Goal: Task Accomplishment & Management: Complete application form

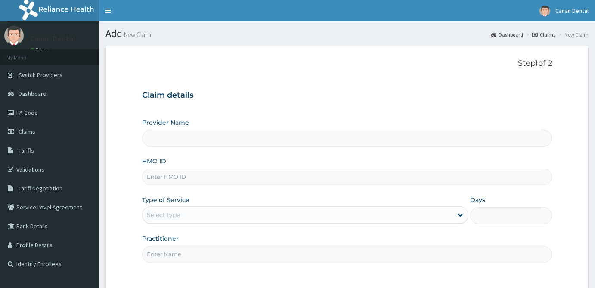
type input "Canan Dental Clinic"
click at [167, 179] on input "HMO ID" at bounding box center [347, 177] width 410 height 17
type input "AVL/10153/A"
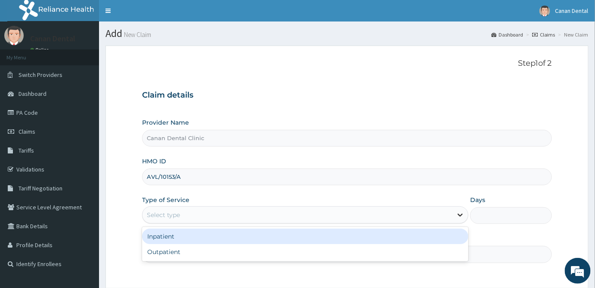
click at [459, 218] on icon at bounding box center [460, 215] width 9 height 9
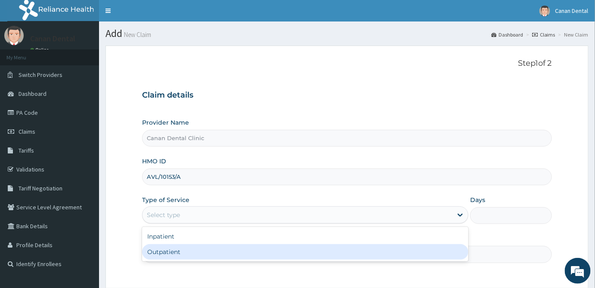
click at [436, 257] on div "Outpatient" at bounding box center [305, 251] width 326 height 15
type input "1"
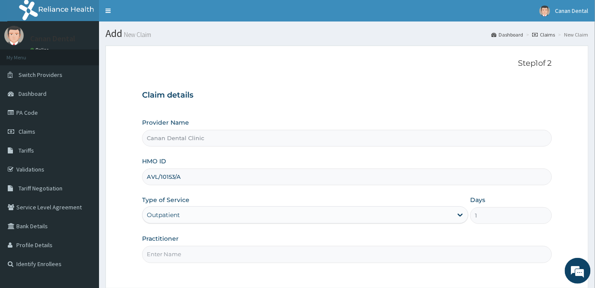
click at [427, 257] on input "Practitioner" at bounding box center [347, 254] width 410 height 17
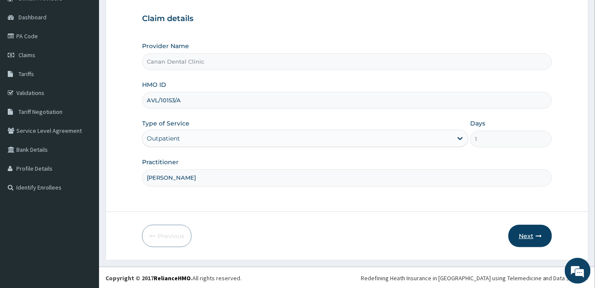
type input "[PERSON_NAME]"
click at [522, 236] on button "Next" at bounding box center [529, 236] width 43 height 22
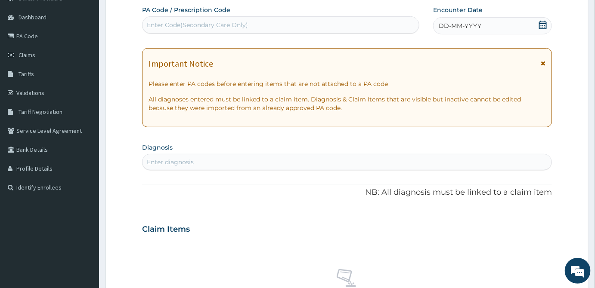
click at [190, 19] on div "Enter Code(Secondary Care Only)" at bounding box center [280, 25] width 276 height 14
paste input "PA/1B5414"
type input "PA/1B5414"
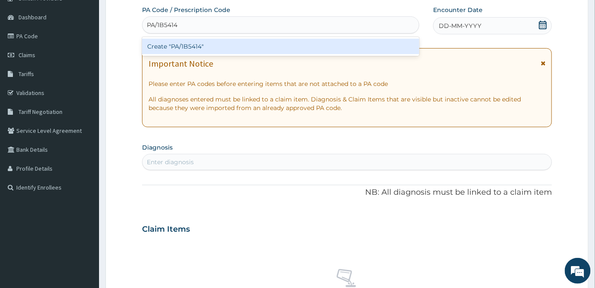
click at [185, 45] on div "Create "PA/1B5414"" at bounding box center [280, 46] width 277 height 15
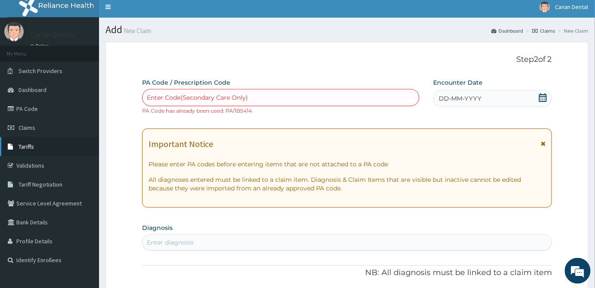
scroll to position [0, 0]
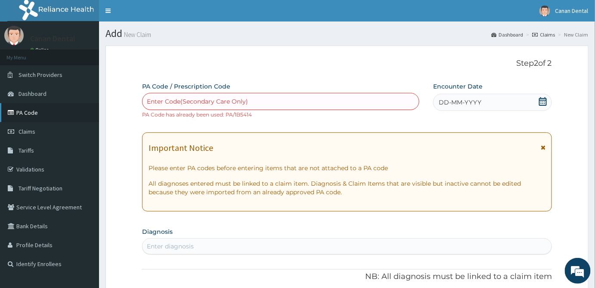
click at [44, 115] on link "PA Code" at bounding box center [49, 112] width 99 height 19
click at [21, 115] on link "PA Code" at bounding box center [49, 112] width 99 height 19
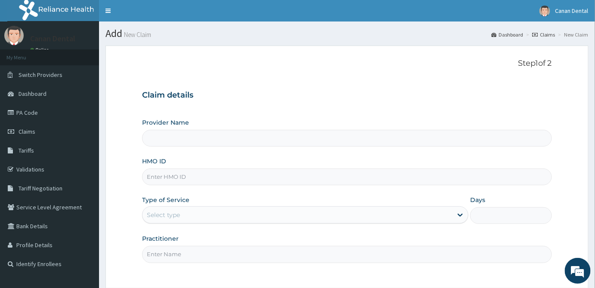
type input "Canan Dental Clinic"
click at [461, 180] on input "HMO ID" at bounding box center [347, 177] width 410 height 17
type input "AVL/10014/E"
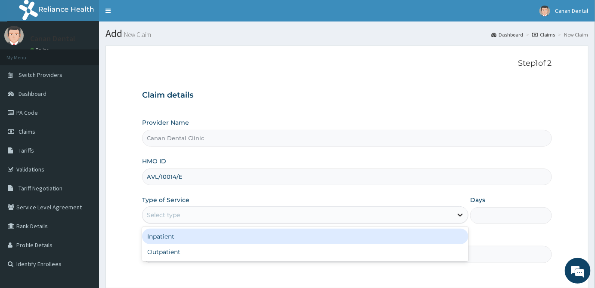
click at [458, 213] on icon at bounding box center [460, 215] width 9 height 9
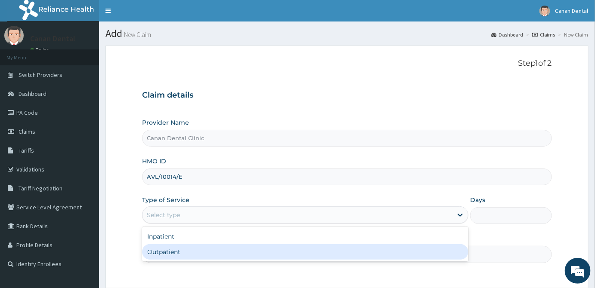
click at [459, 251] on div "Outpatient" at bounding box center [305, 251] width 326 height 15
type input "1"
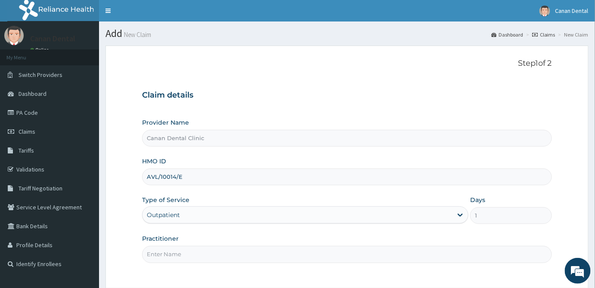
click at [459, 251] on input "Practitioner" at bounding box center [347, 254] width 410 height 17
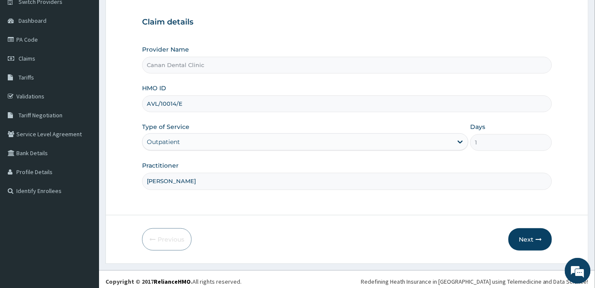
scroll to position [77, 0]
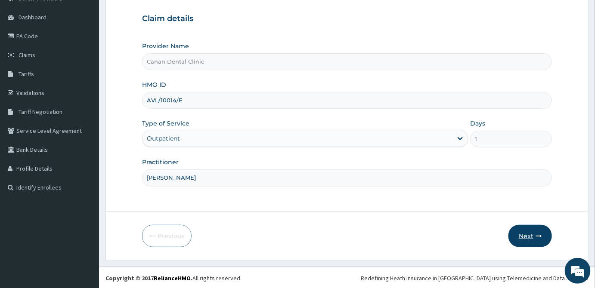
type input "[PERSON_NAME]"
click at [533, 237] on button "Next" at bounding box center [529, 236] width 43 height 22
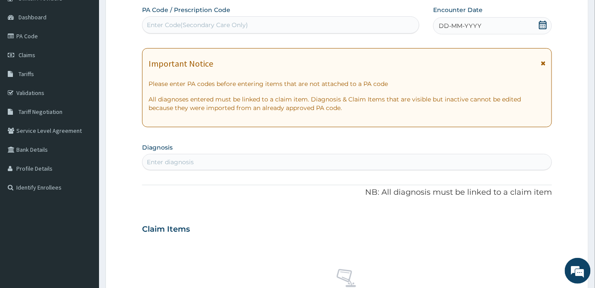
click at [203, 21] on div "Enter Code(Secondary Care Only)" at bounding box center [197, 25] width 101 height 9
paste input "PA/1B5414"
type input "PA/1B5414"
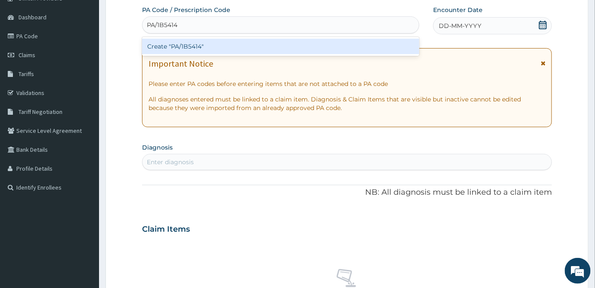
click at [147, 43] on div "Create "PA/1B5414"" at bounding box center [280, 46] width 277 height 15
